Goal: Contribute content: Add original content to the website for others to see

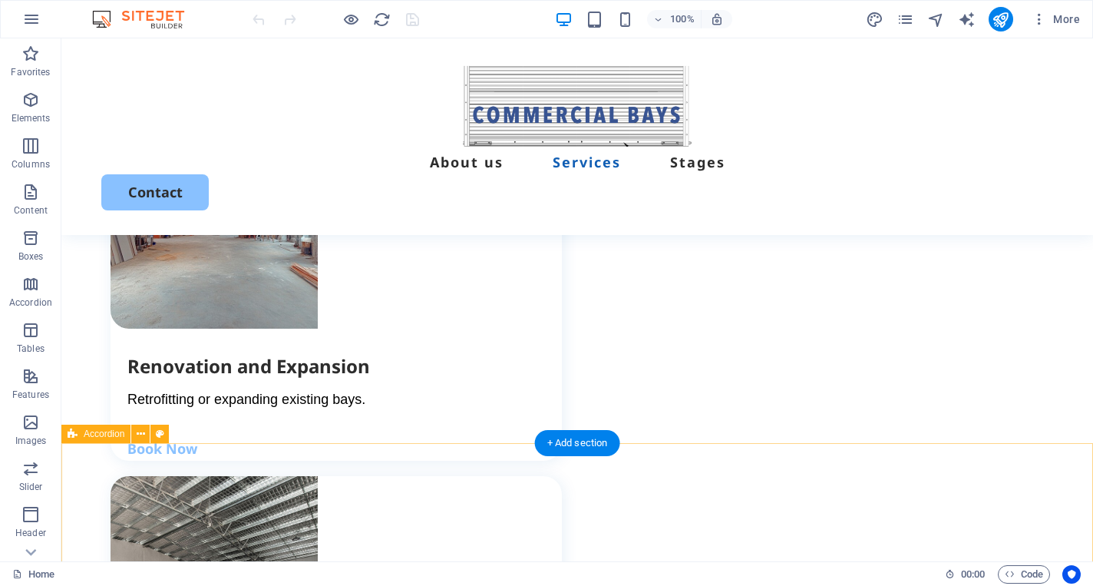
scroll to position [2537, 0]
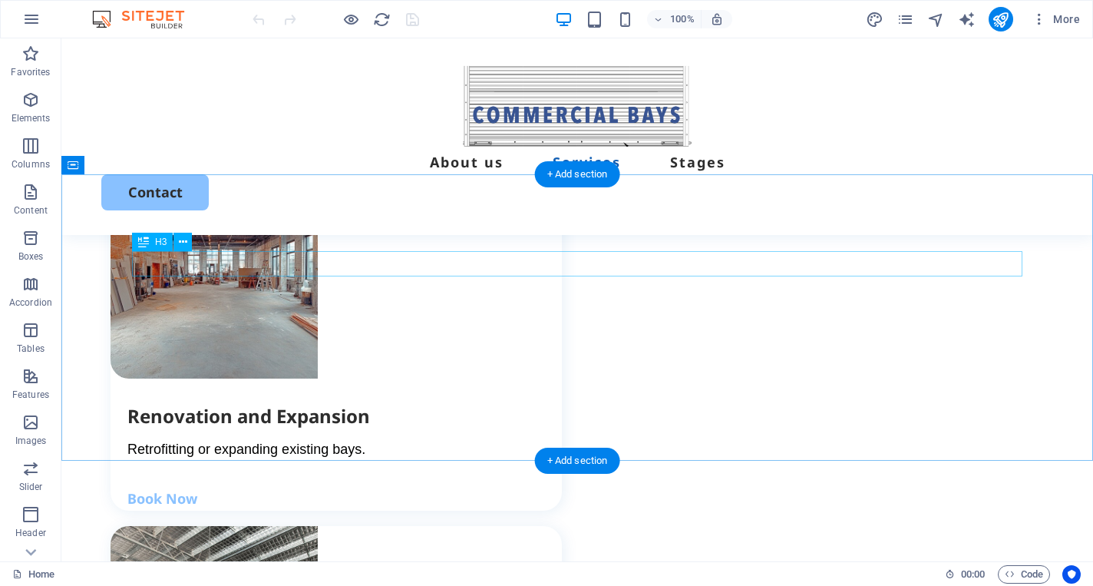
click at [183, 241] on icon at bounding box center [183, 242] width 8 height 16
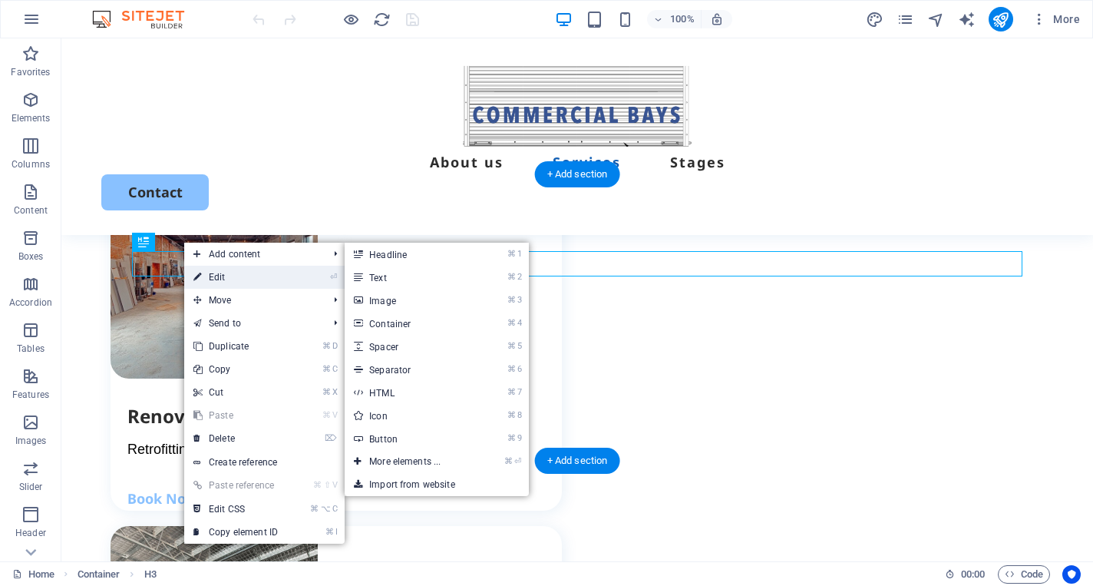
click at [193, 275] on icon at bounding box center [197, 277] width 8 height 23
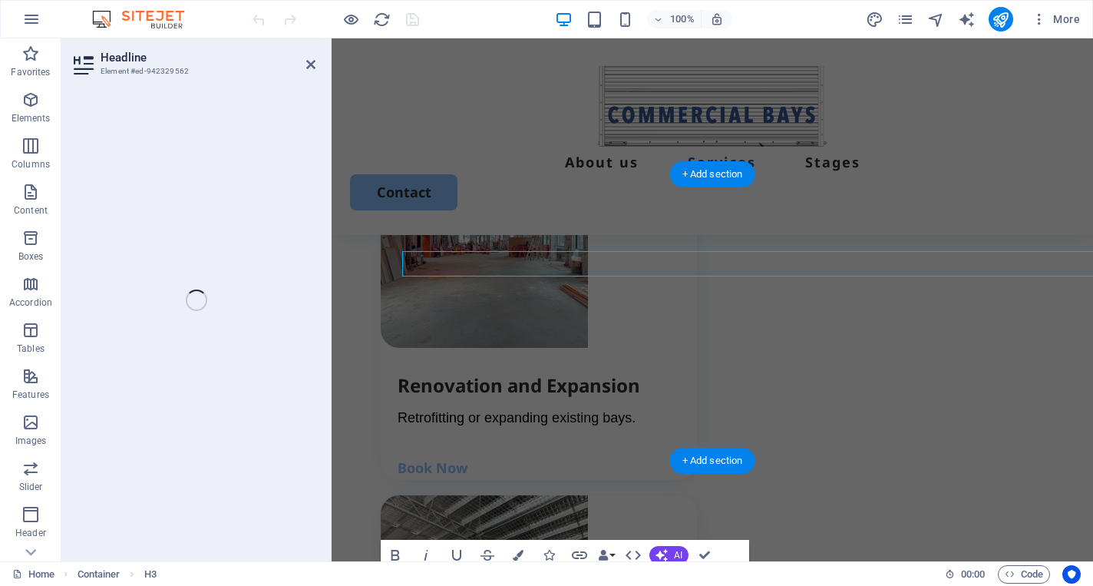
scroll to position [2820, 0]
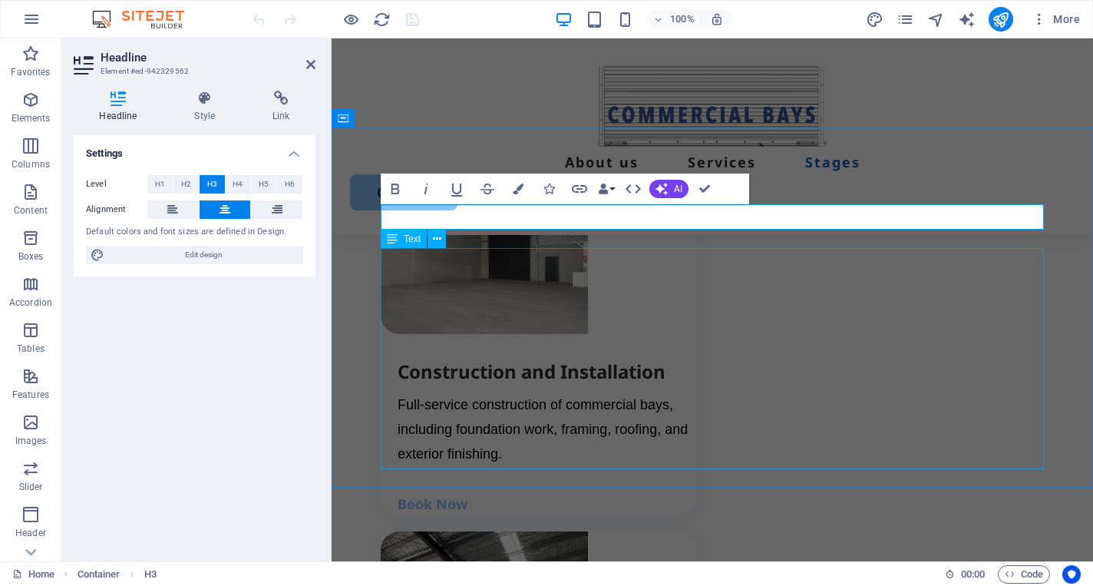
scroll to position [2909, 0]
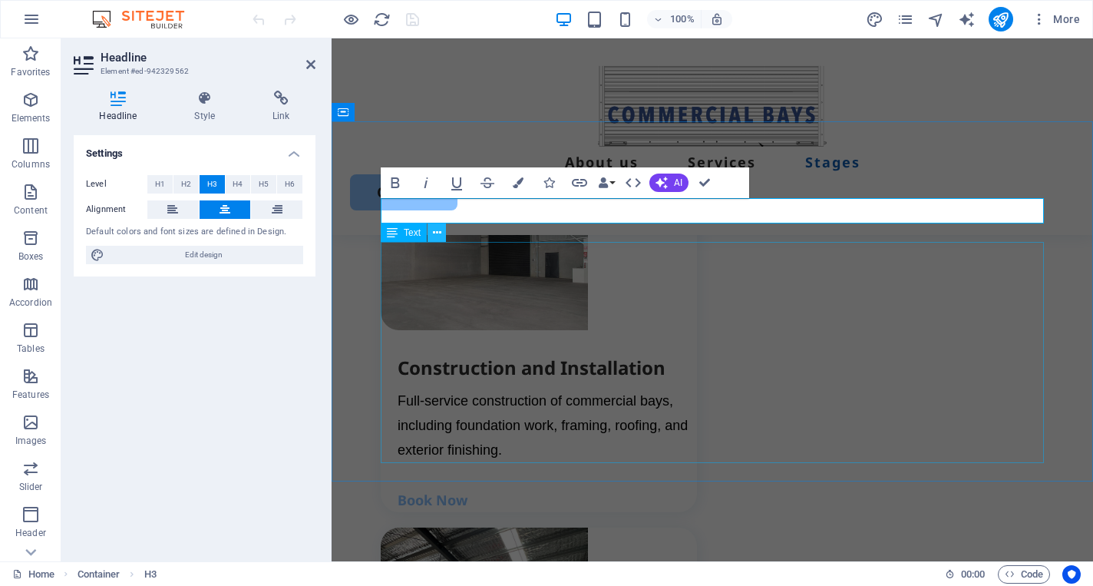
click at [441, 238] on button at bounding box center [437, 232] width 18 height 18
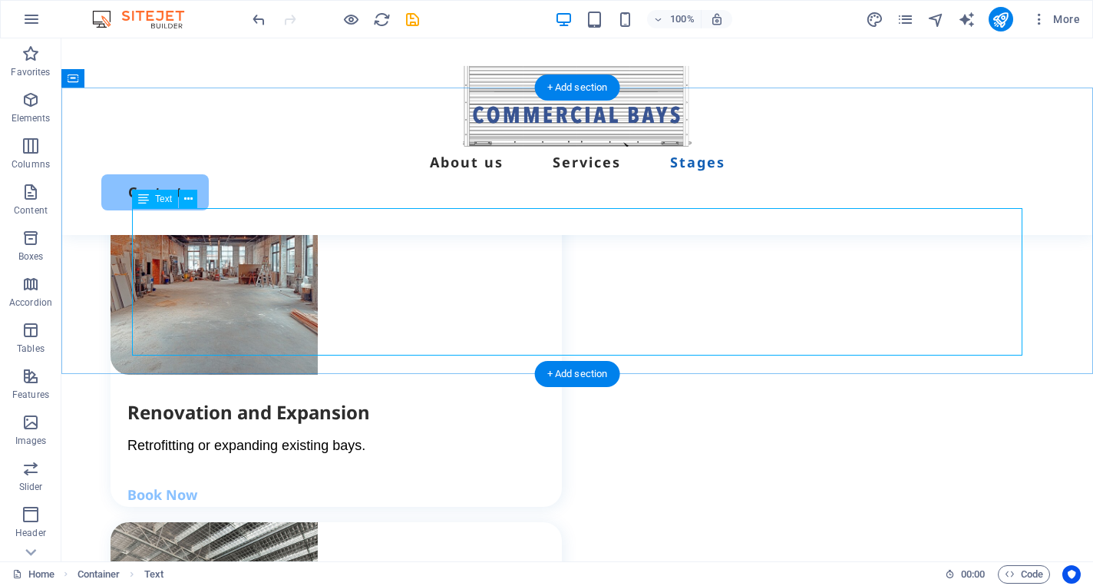
scroll to position [2501, 0]
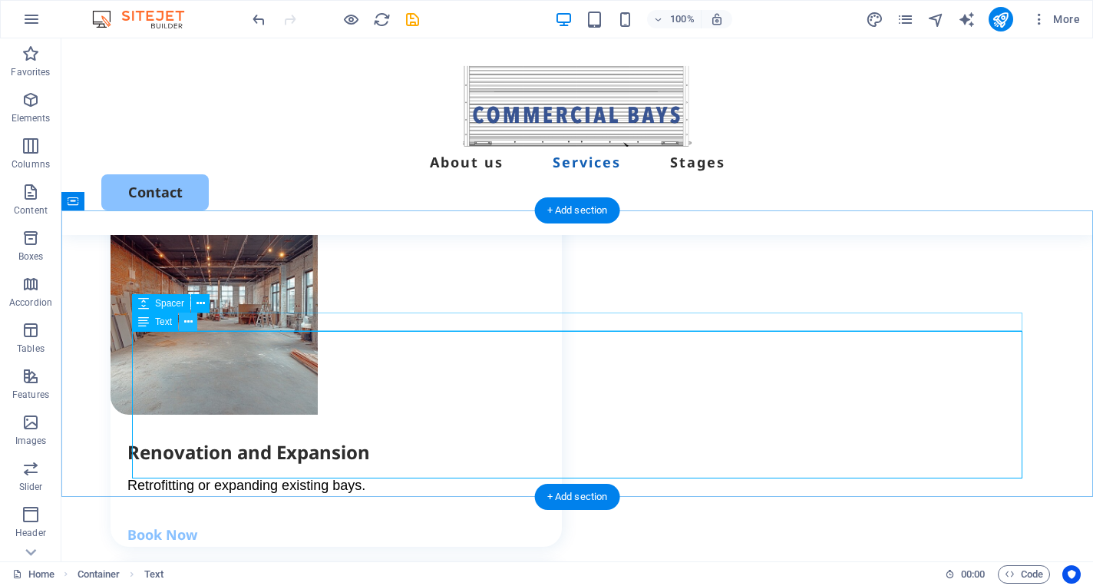
click at [185, 325] on icon at bounding box center [188, 322] width 8 height 16
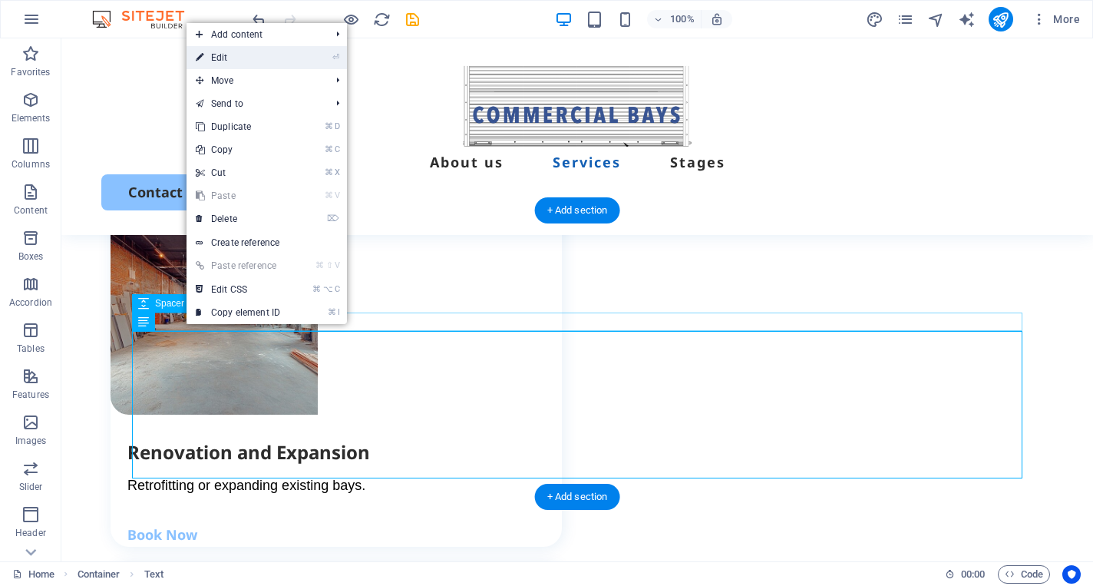
click at [232, 60] on link "⏎ Edit" at bounding box center [238, 57] width 103 height 23
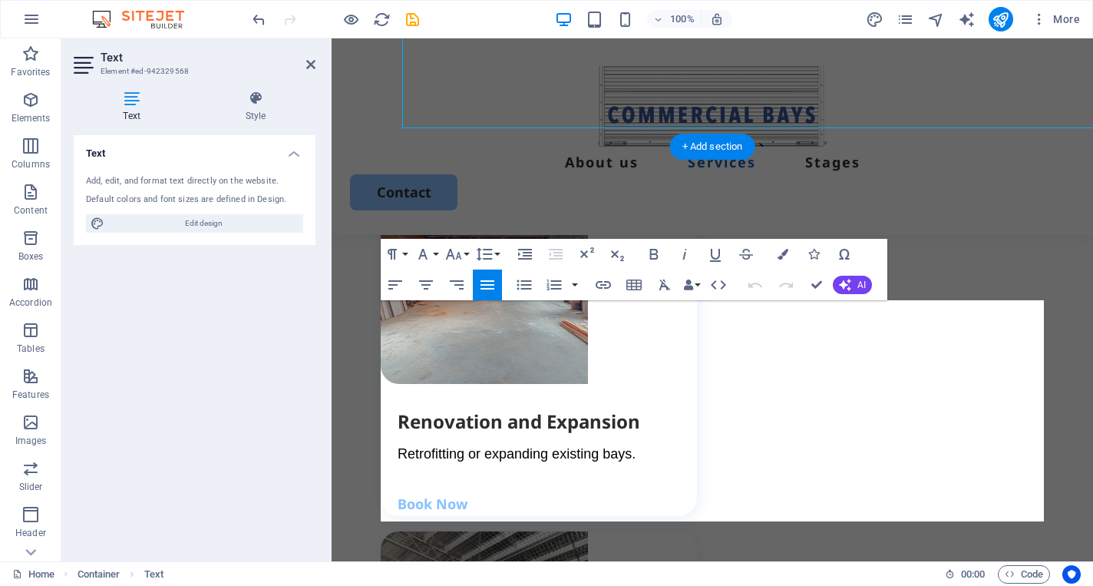
scroll to position [2851, 0]
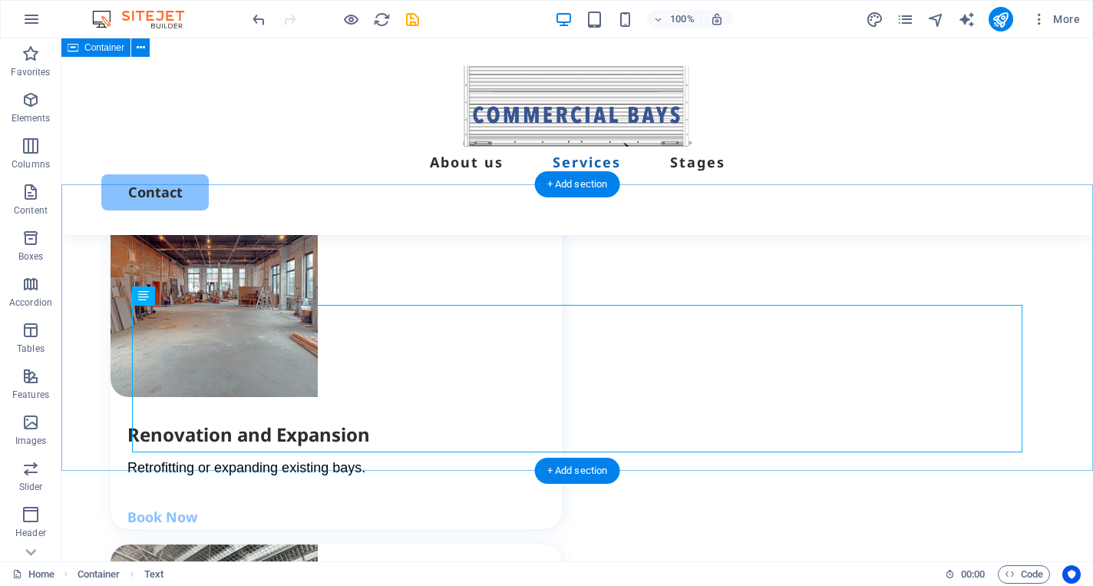
scroll to position [2516, 0]
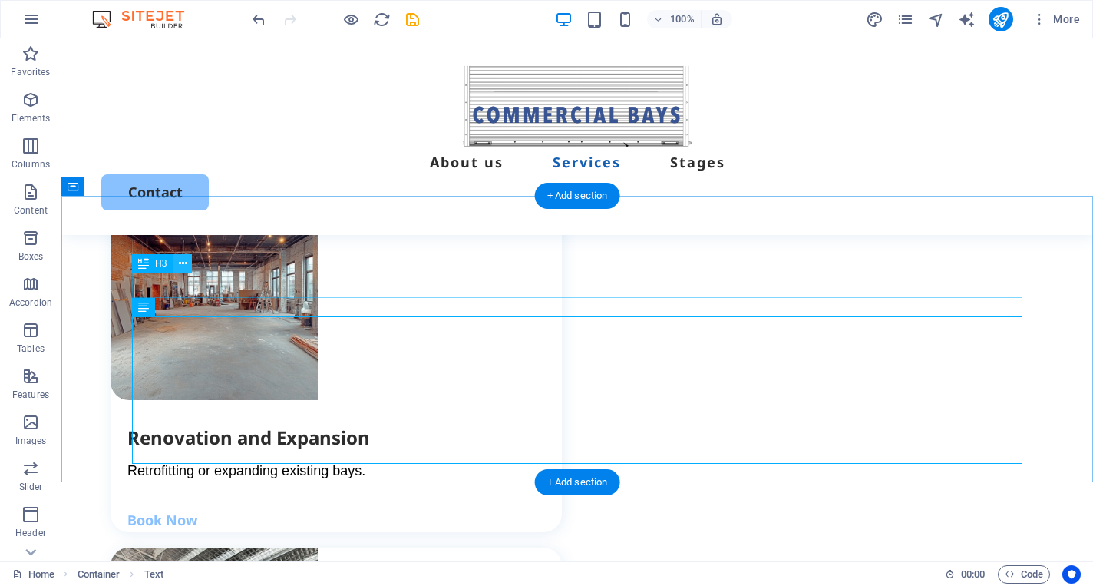
click at [186, 264] on icon at bounding box center [183, 264] width 8 height 16
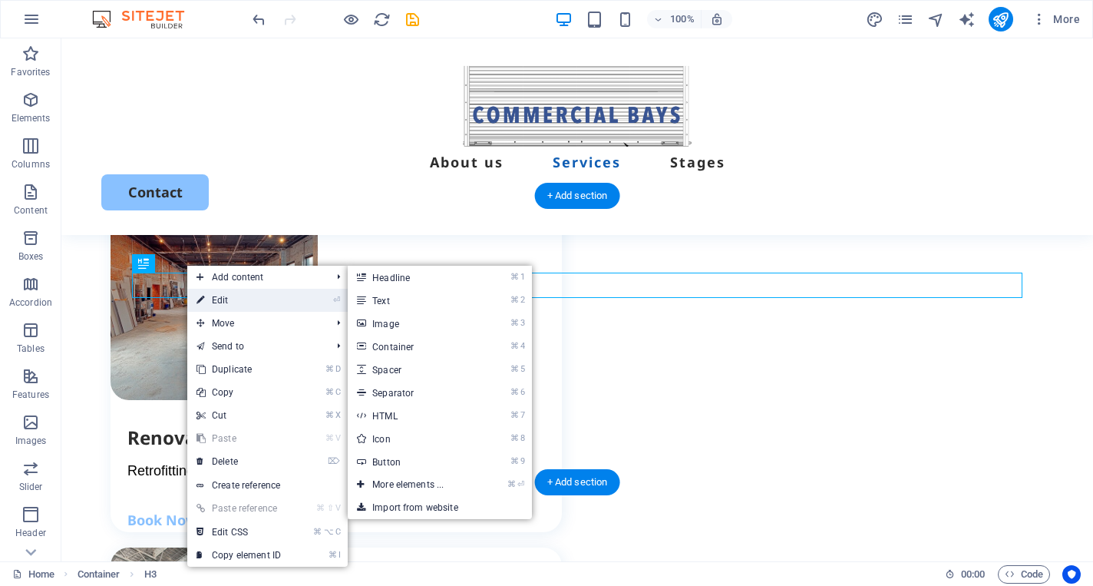
click at [201, 292] on icon at bounding box center [201, 300] width 8 height 23
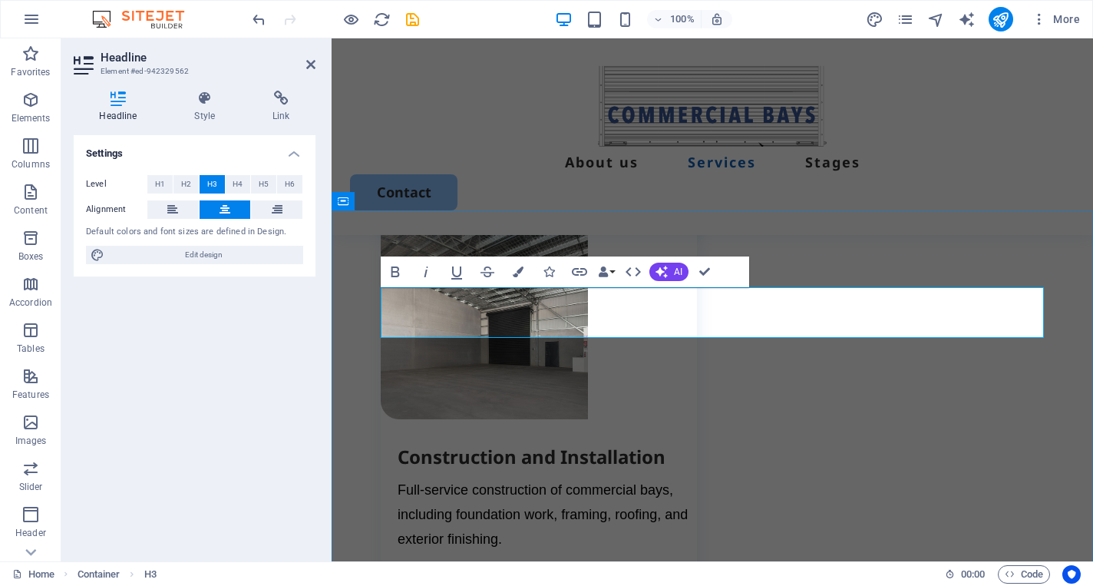
scroll to position [878, 6]
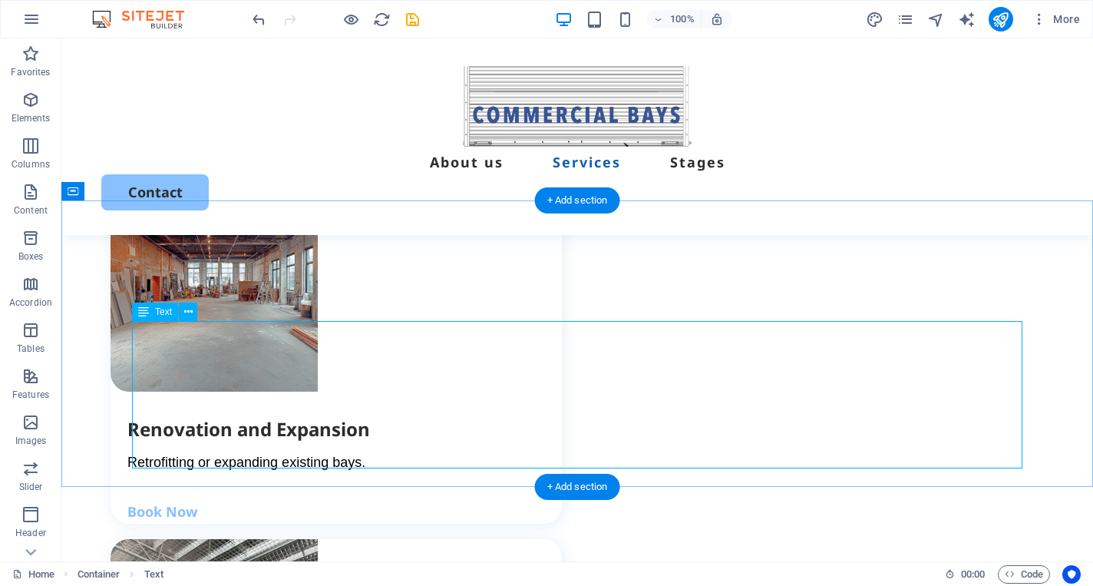
scroll to position [2501, 0]
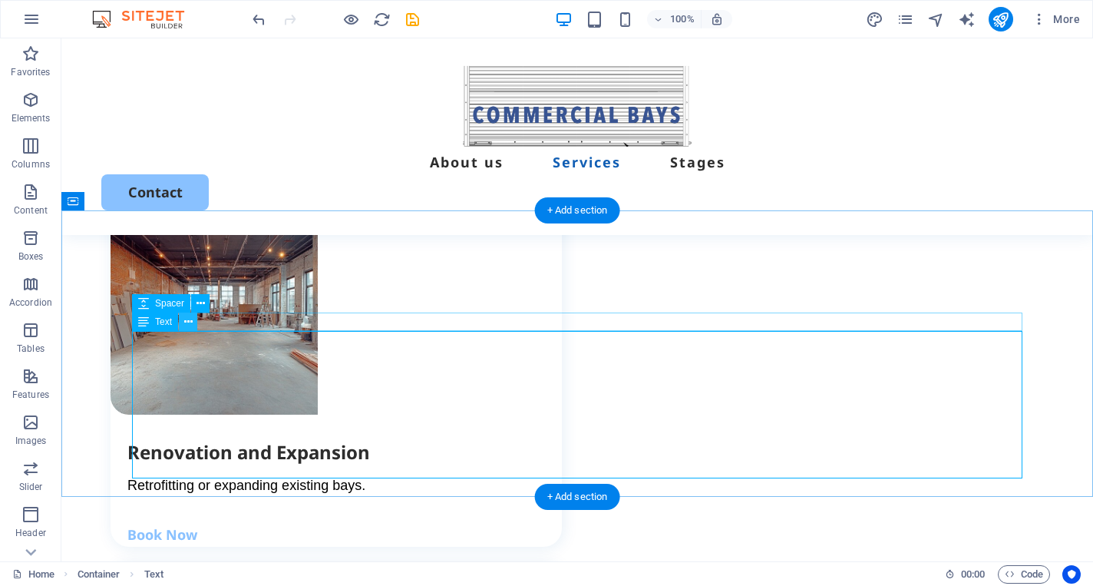
click at [187, 326] on icon at bounding box center [188, 322] width 8 height 16
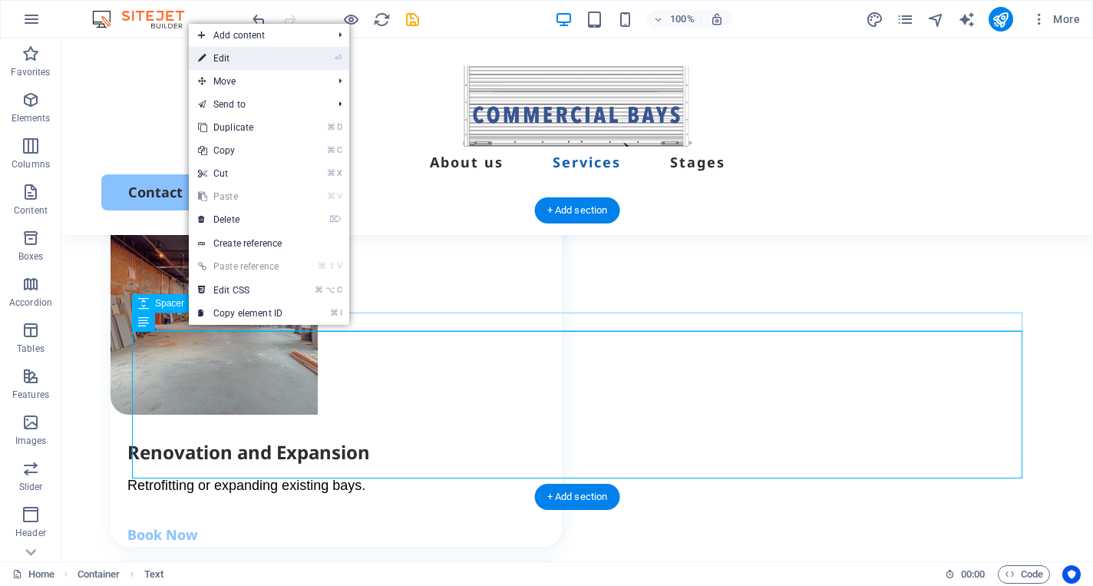
click at [198, 61] on icon at bounding box center [202, 58] width 8 height 23
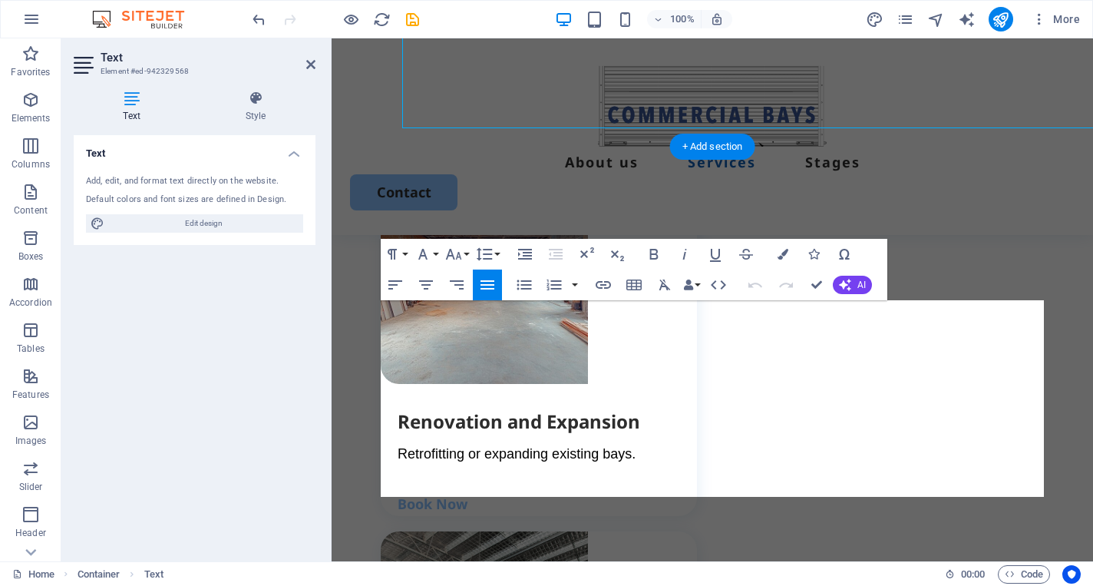
scroll to position [2851, 0]
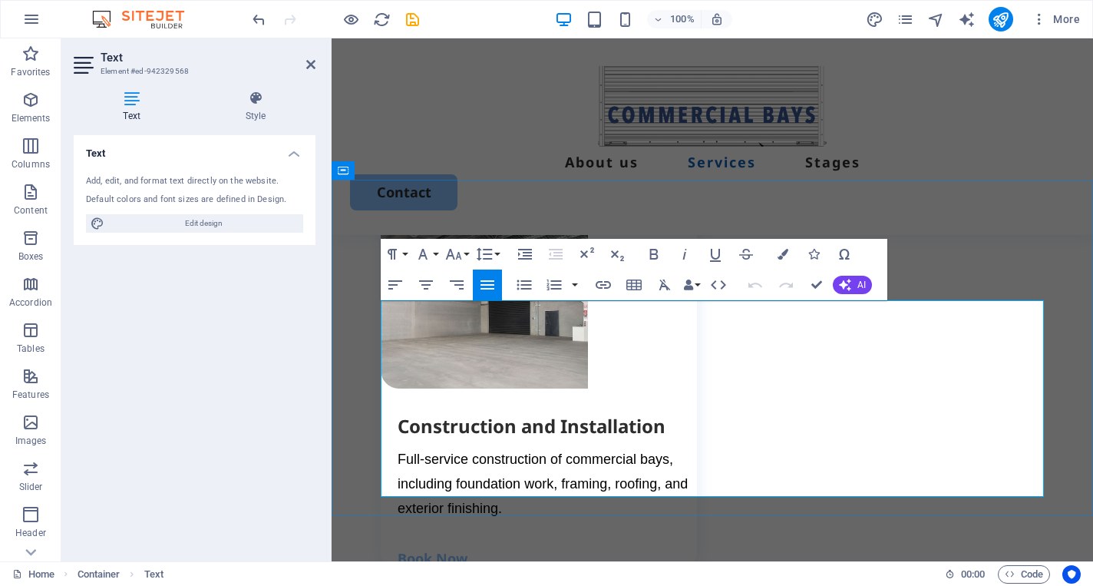
drag, startPoint x: 731, startPoint y: 481, endPoint x: 374, endPoint y: 312, distance: 394.9
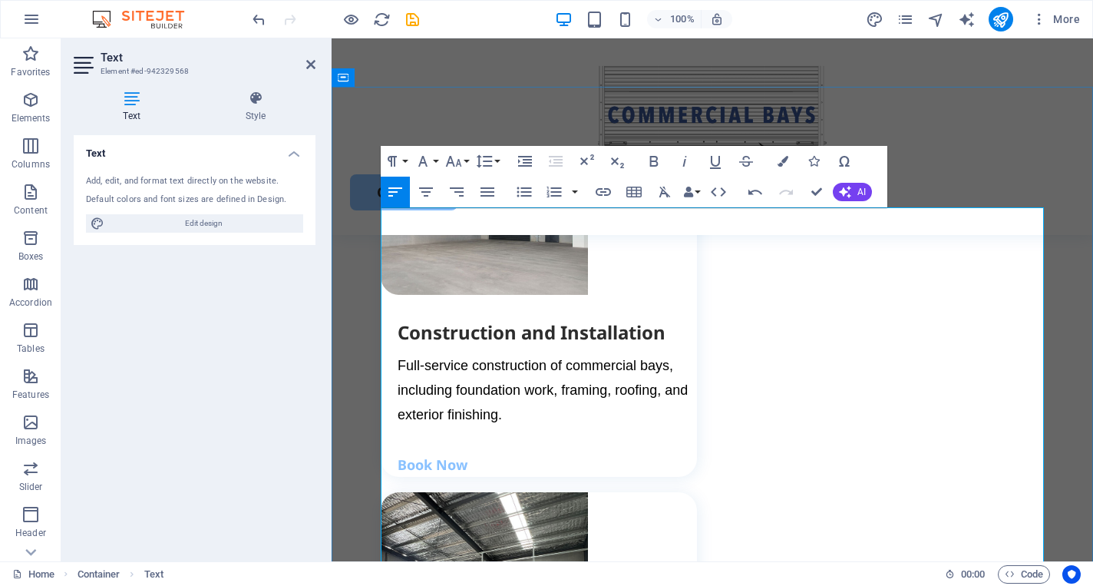
scroll to position [2944, 0]
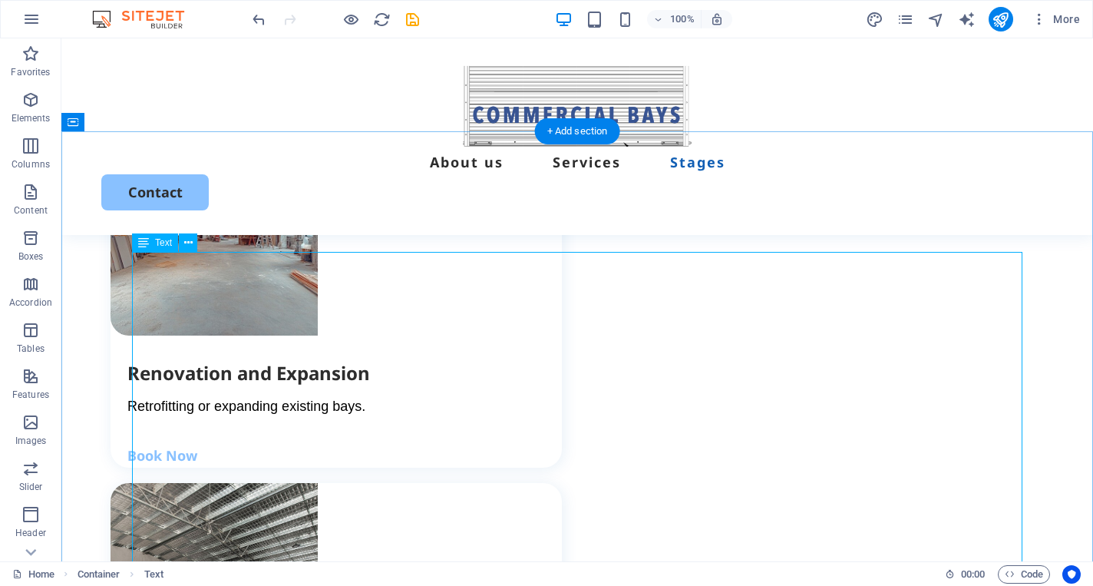
scroll to position [2579, 0]
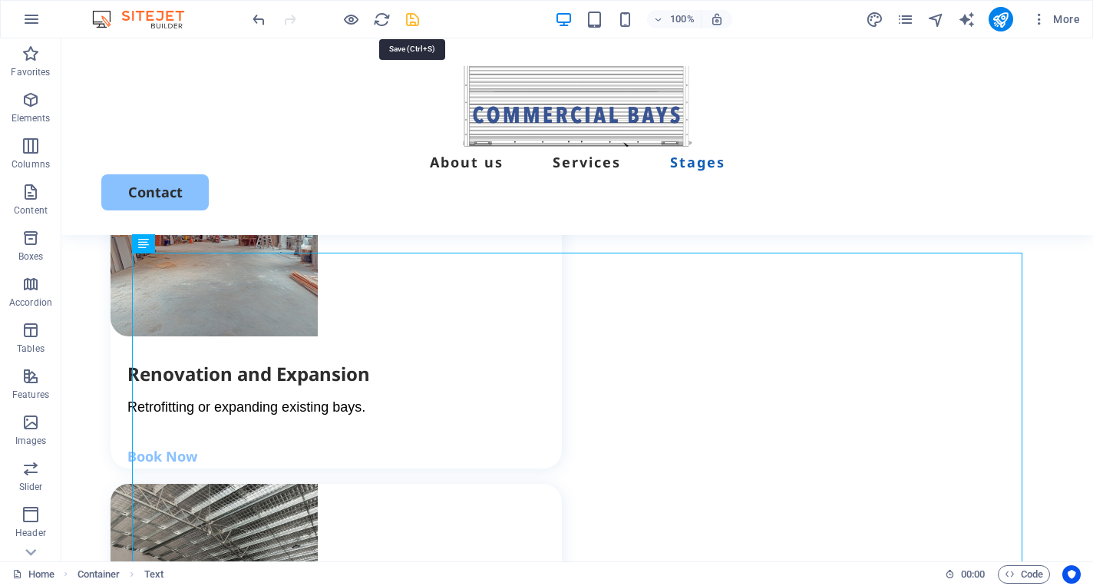
click at [414, 25] on icon "save" at bounding box center [413, 20] width 18 height 18
checkbox input "false"
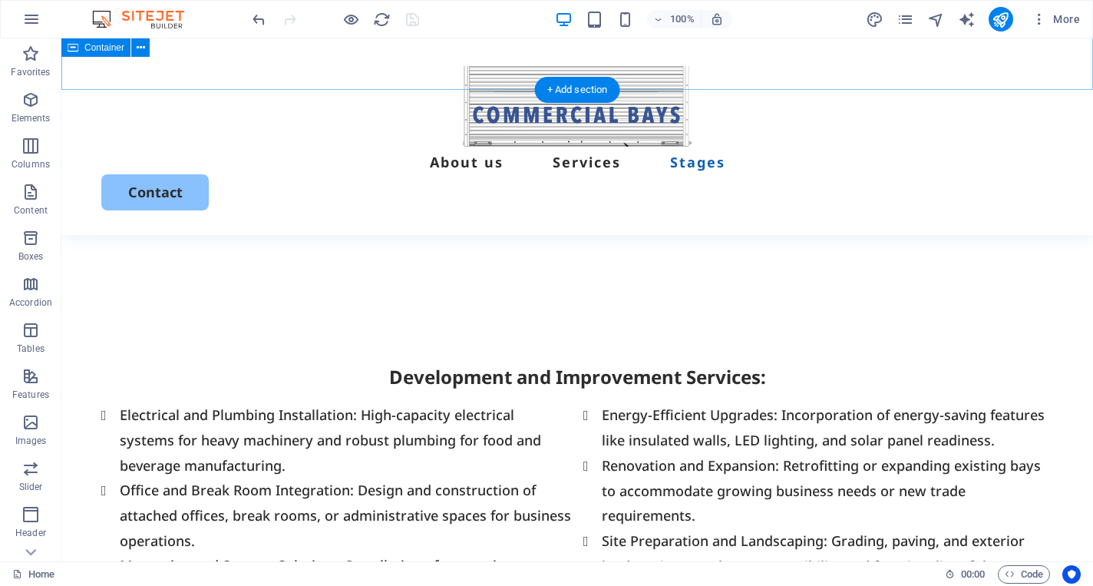
scroll to position [3626, 0]
